Goal: Find specific page/section: Find specific page/section

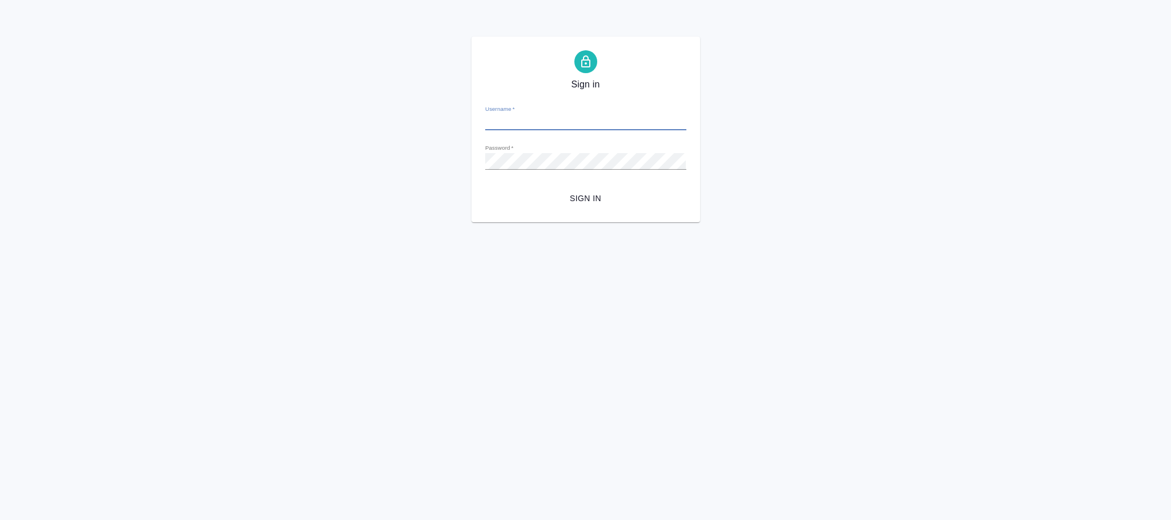
type input "n.fokina@awatera.com"
click at [594, 189] on button "Sign in" at bounding box center [585, 198] width 201 height 21
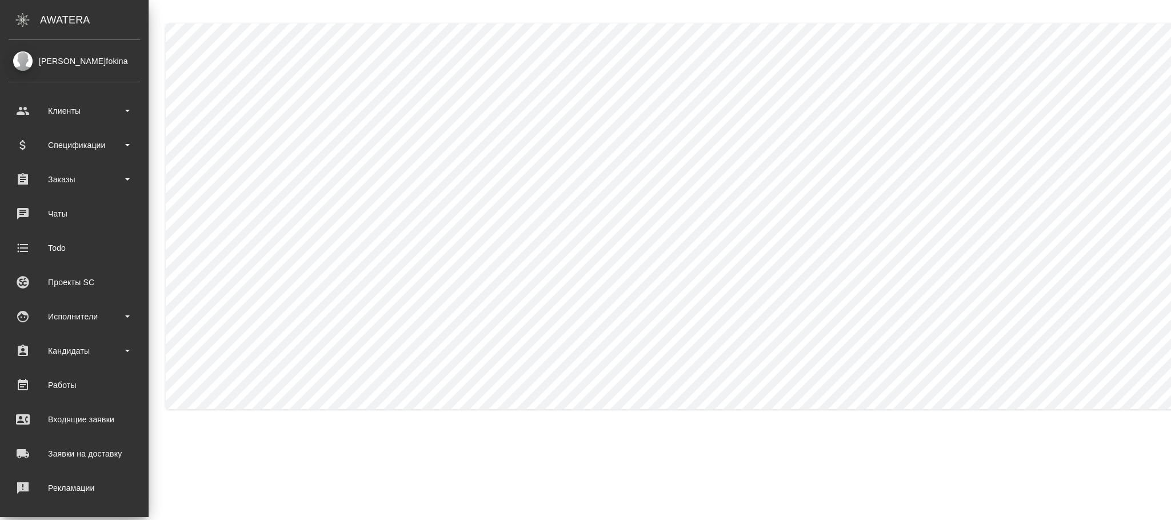
scroll to position [139, 0]
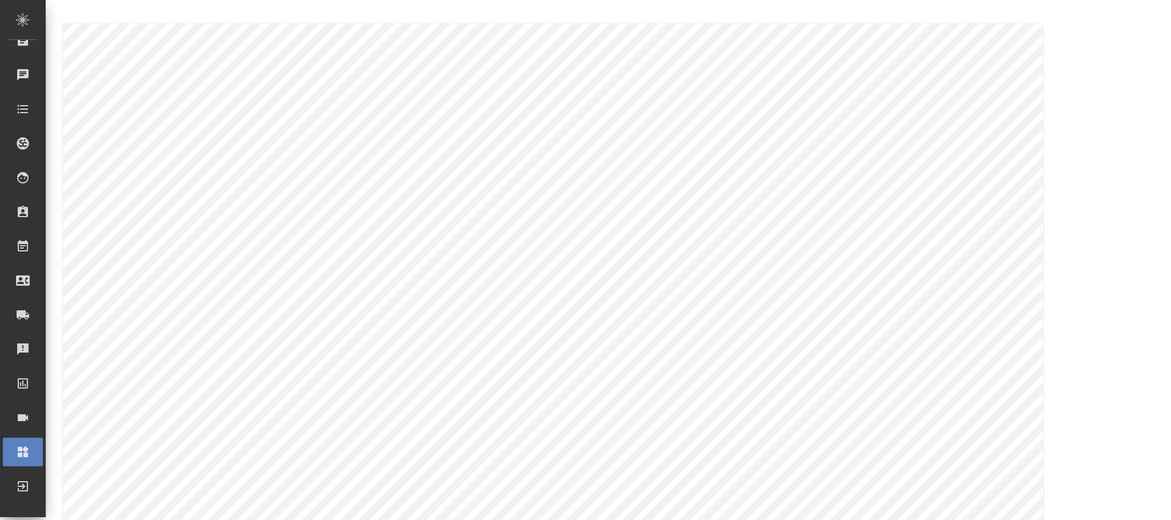
click at [23, 447] on div "Администрирование" at bounding box center [8, 451] width 29 height 17
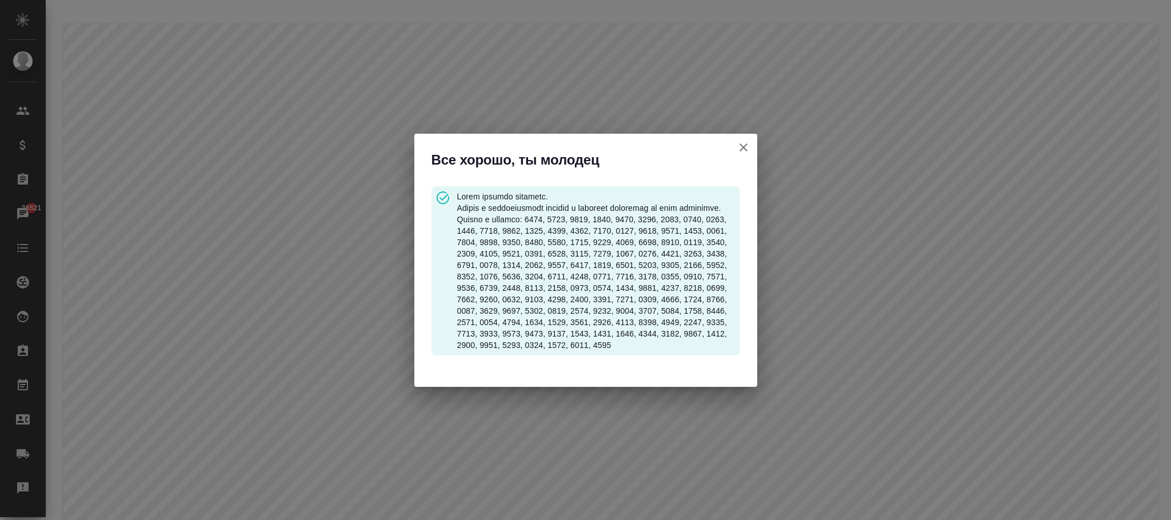
click at [740, 142] on icon "button" at bounding box center [743, 148] width 14 height 14
